Goal: Task Accomplishment & Management: Manage account settings

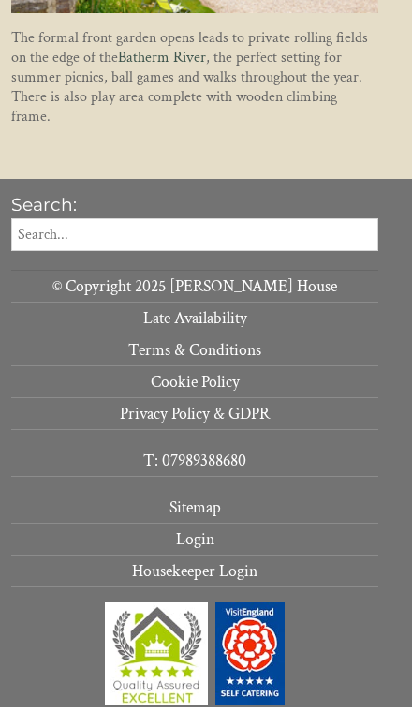
scroll to position [1784, 0]
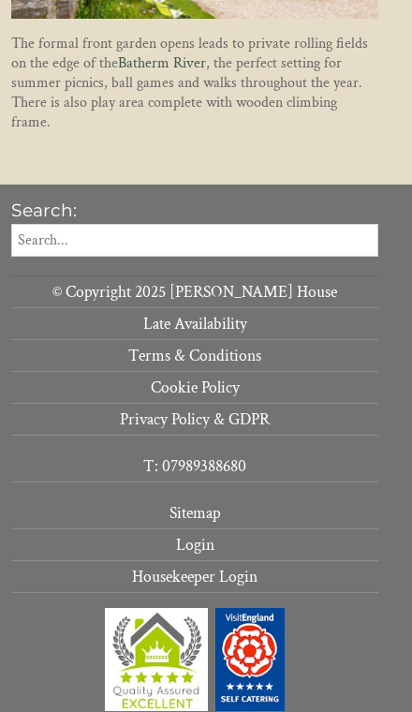
click at [199, 535] on link "Login" at bounding box center [194, 545] width 367 height 32
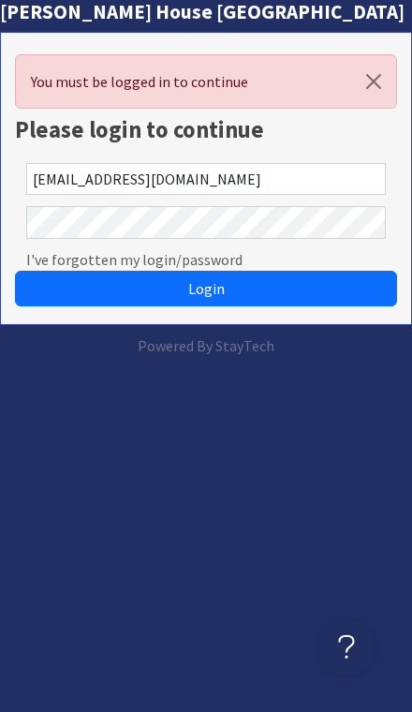
click at [206, 288] on button "Login" at bounding box center [206, 289] width 382 height 36
click at [261, 285] on button "Login" at bounding box center [206, 289] width 382 height 36
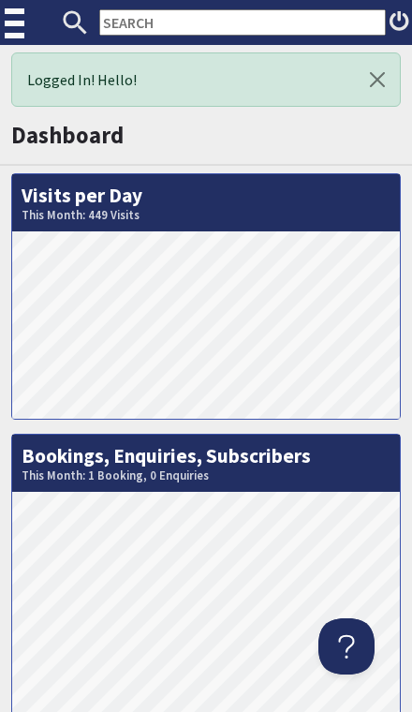
click at [25, 20] on img at bounding box center [16, 23] width 23 height 47
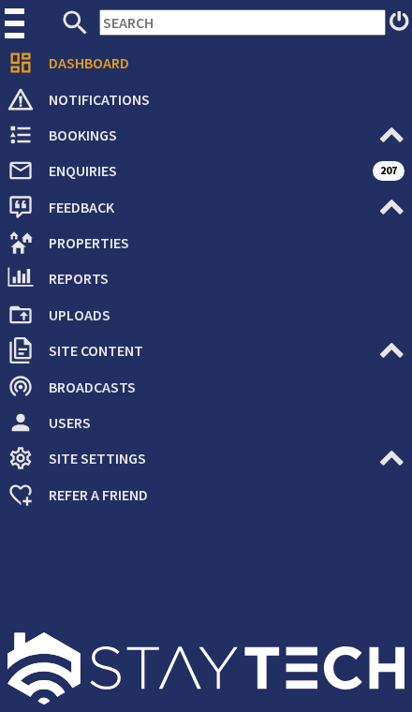
click at [83, 243] on span "Properties" at bounding box center [219, 243] width 371 height 30
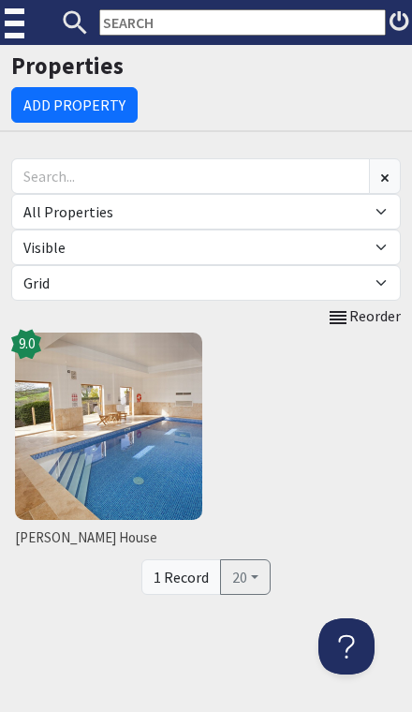
click at [39, 537] on span "[PERSON_NAME] House" at bounding box center [108, 538] width 187 height 22
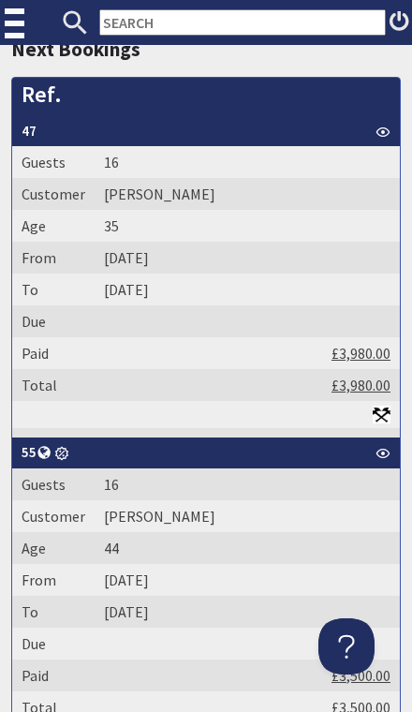
scroll to position [1244, 0]
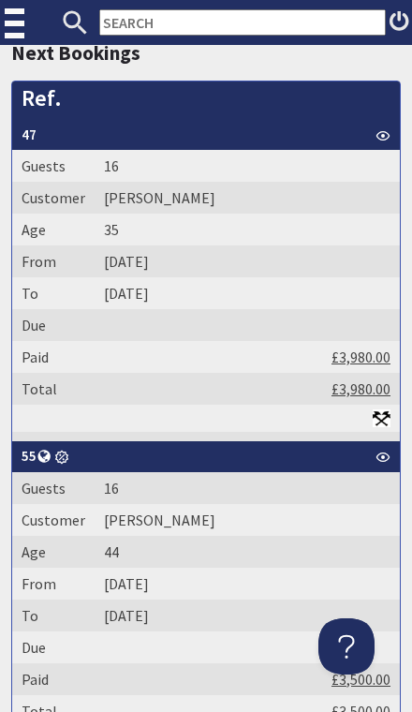
click at [39, 125] on th "47" at bounding box center [206, 135] width 388 height 31
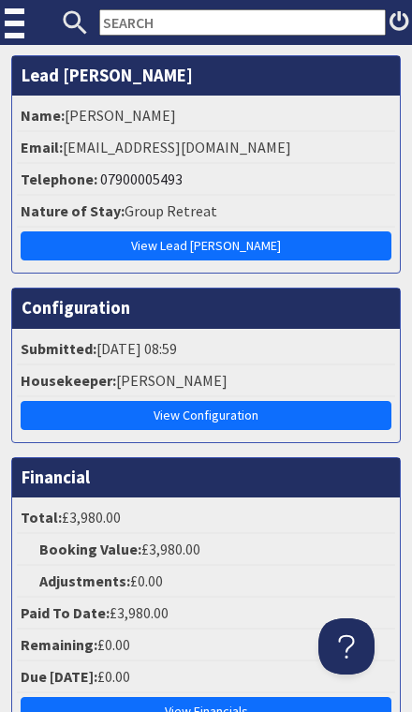
scroll to position [1471, 0]
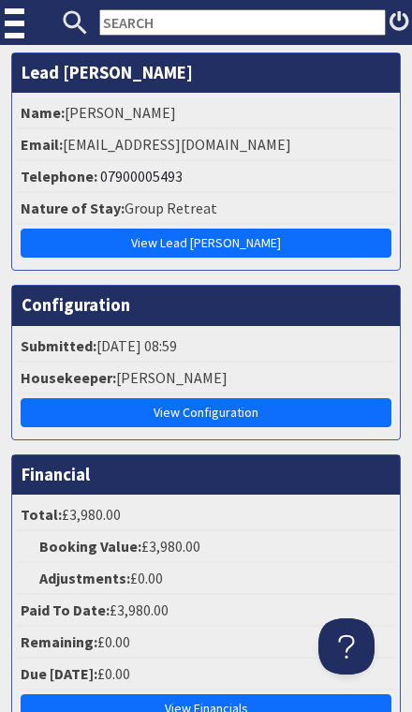
click at [328, 406] on link "View Configuration" at bounding box center [206, 412] width 371 height 29
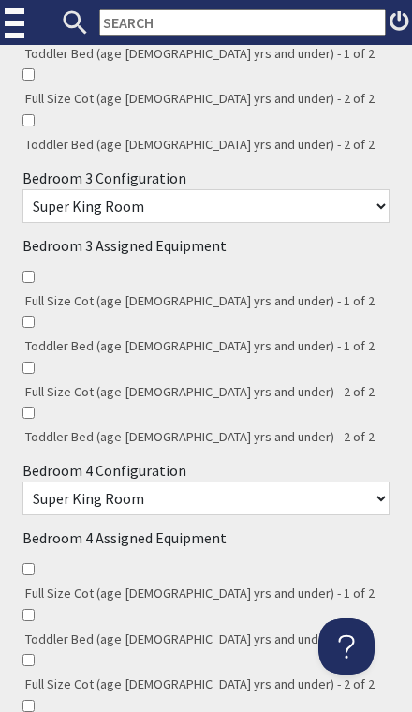
scroll to position [1652, 0]
